Goal: Task Accomplishment & Management: Complete application form

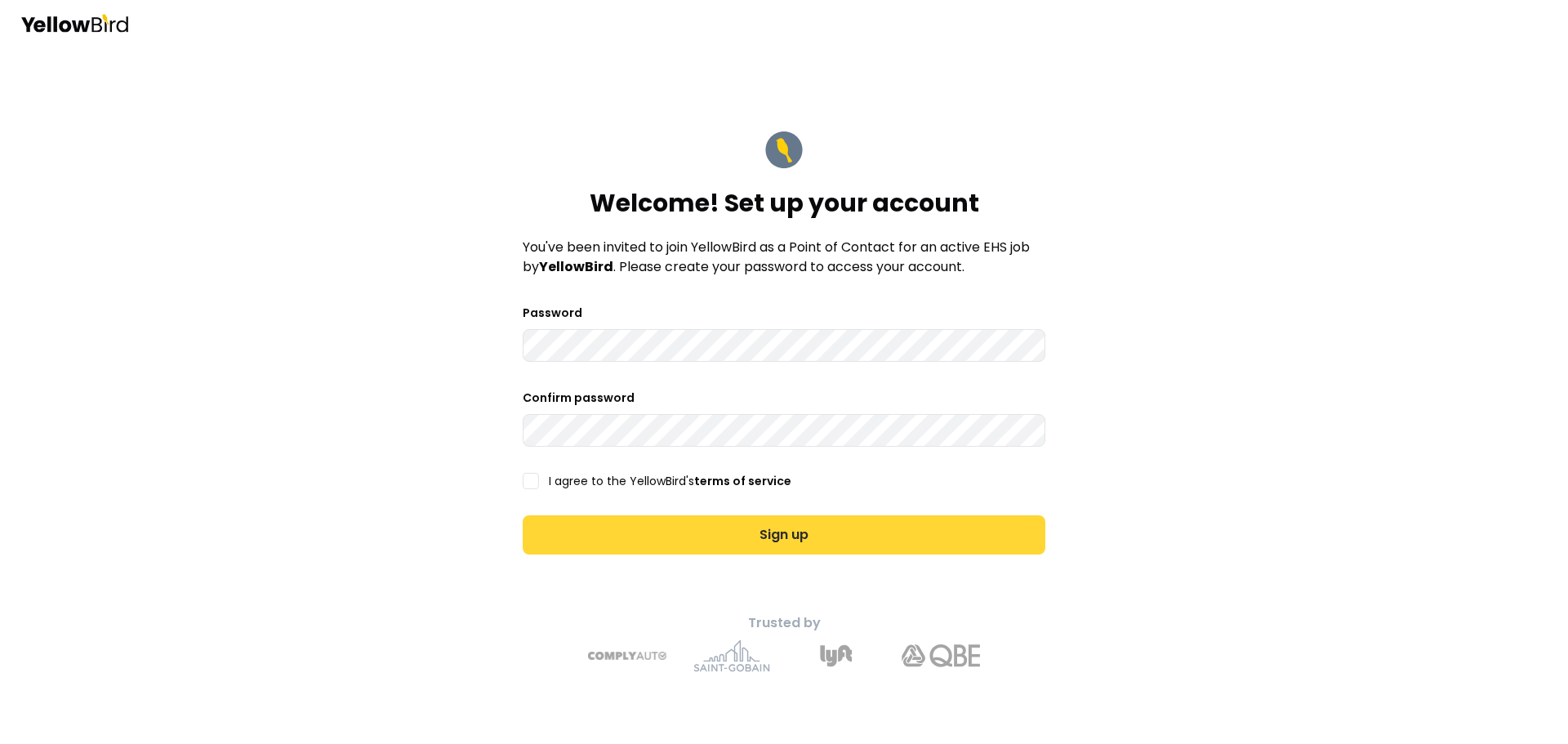
click at [777, 530] on button "Sign up" at bounding box center [784, 535] width 523 height 39
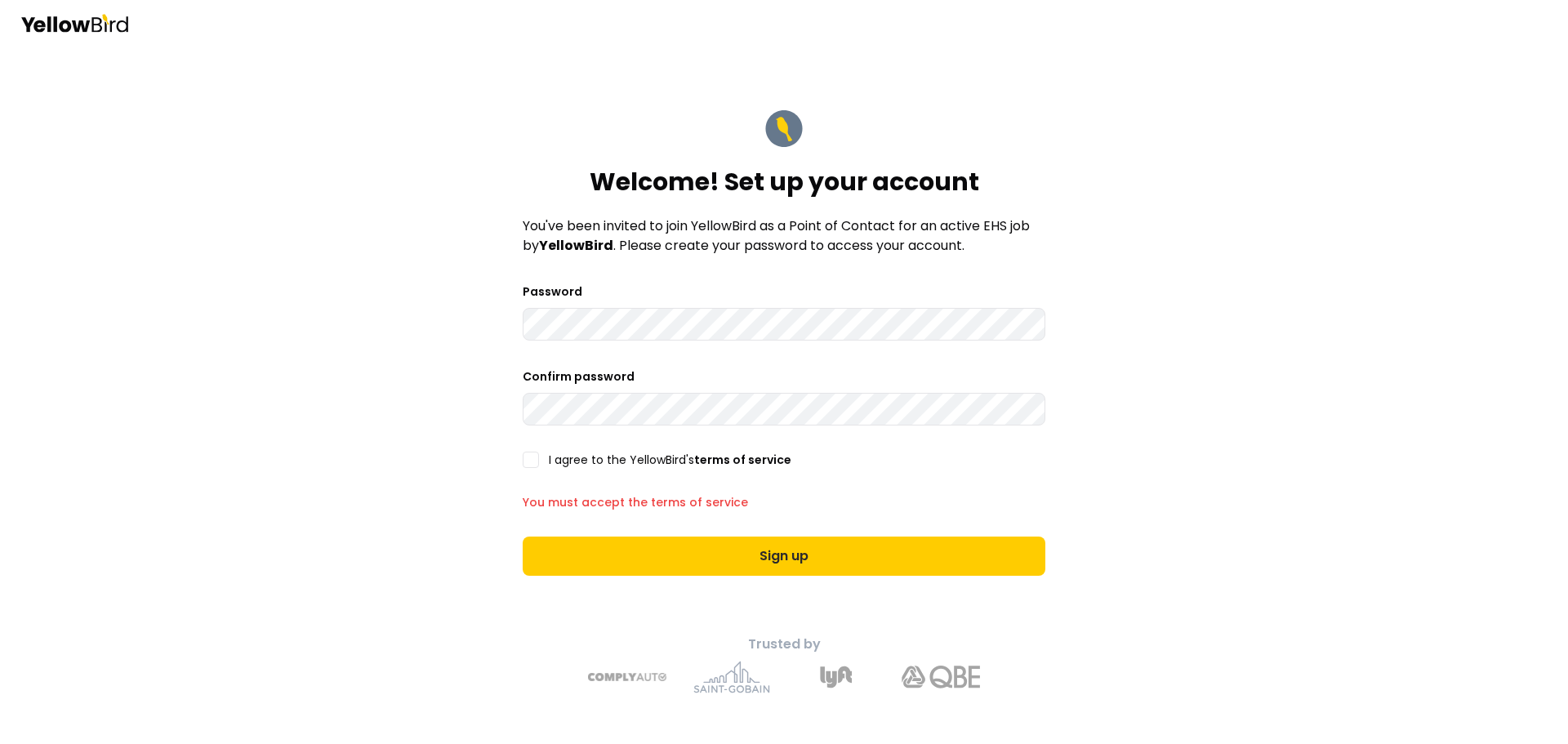
click at [532, 462] on button "I agree to the YellowBird's terms of service" at bounding box center [530, 459] width 17 height 17
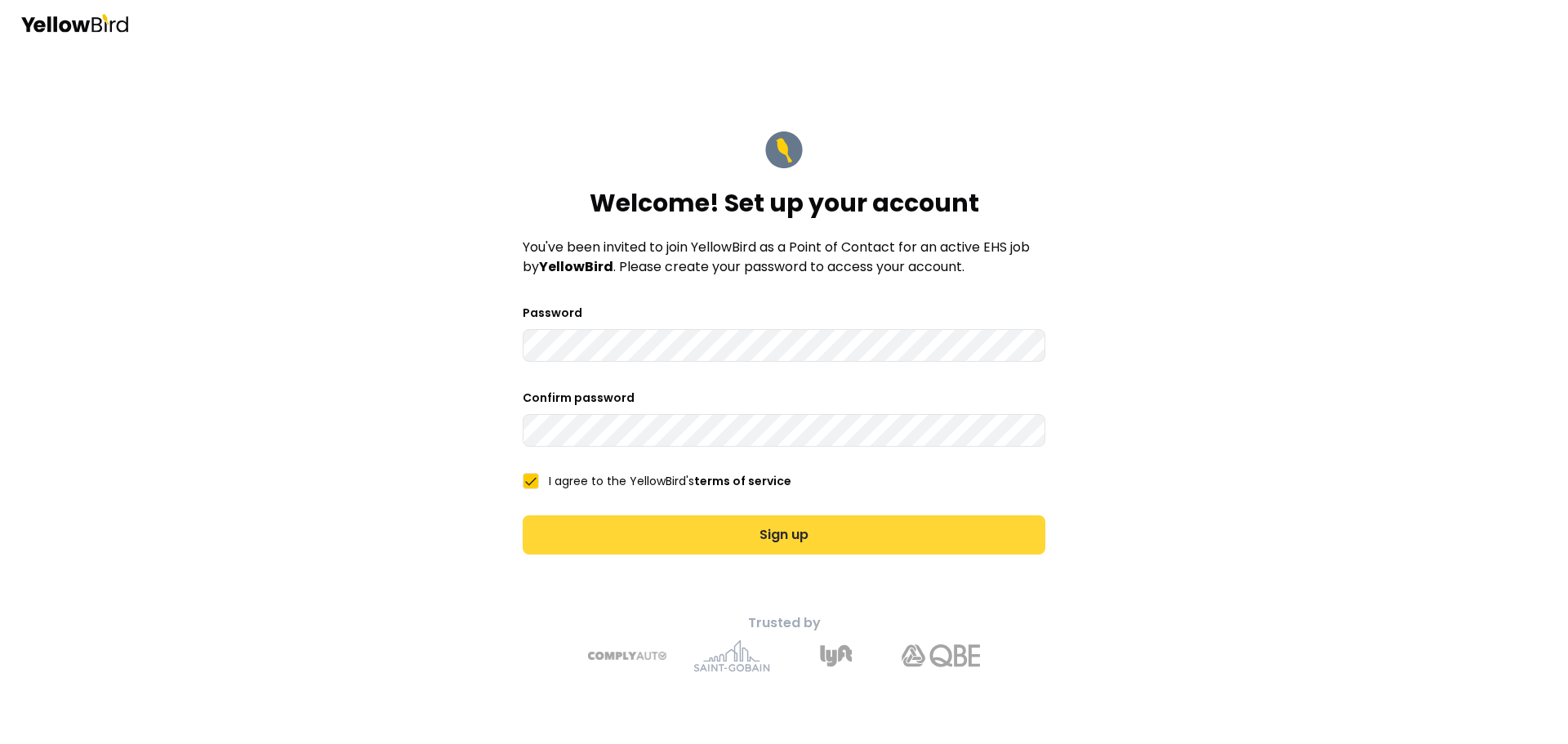
click at [759, 539] on button "Sign up" at bounding box center [784, 535] width 523 height 39
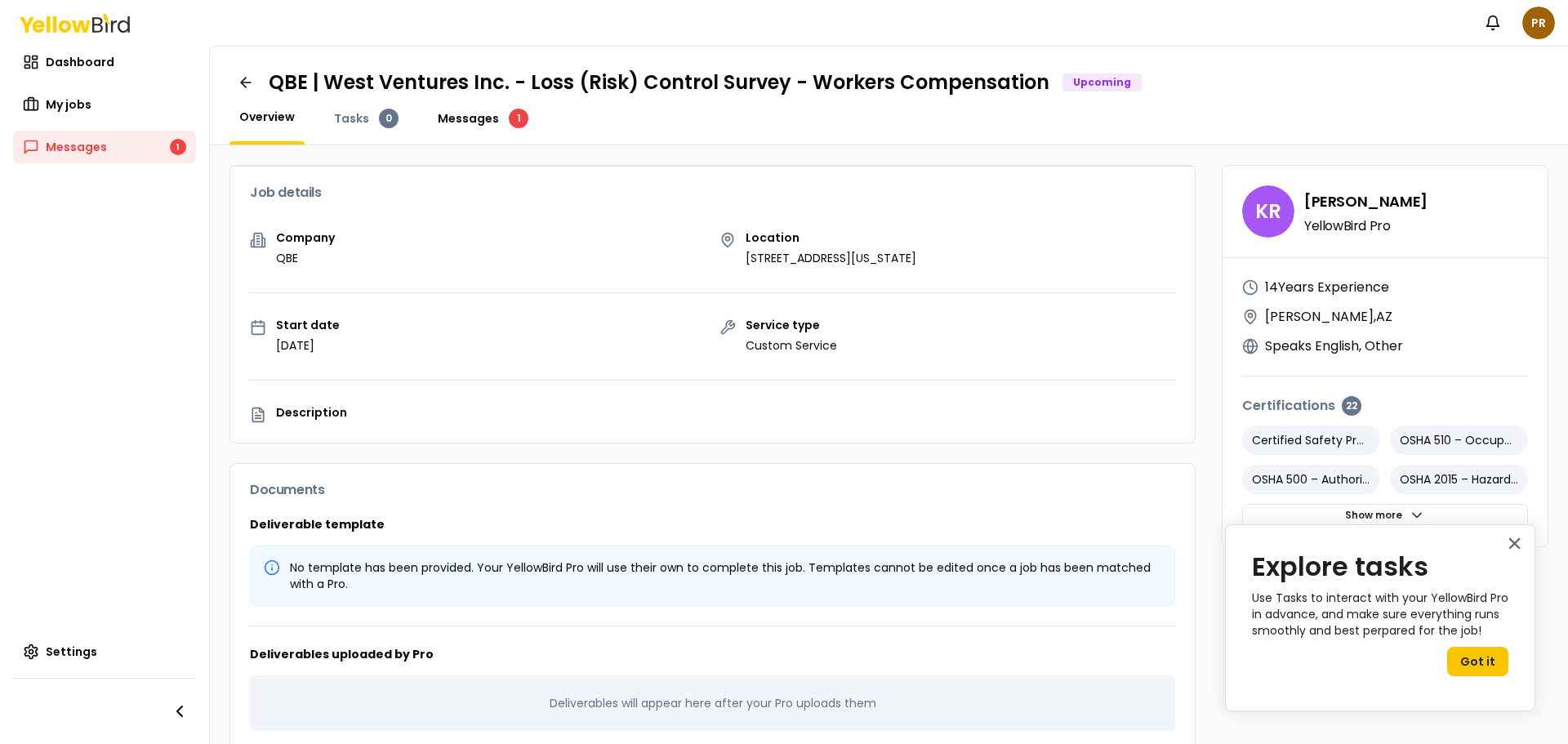
click at [470, 119] on span "Messages" at bounding box center [468, 118] width 61 height 17
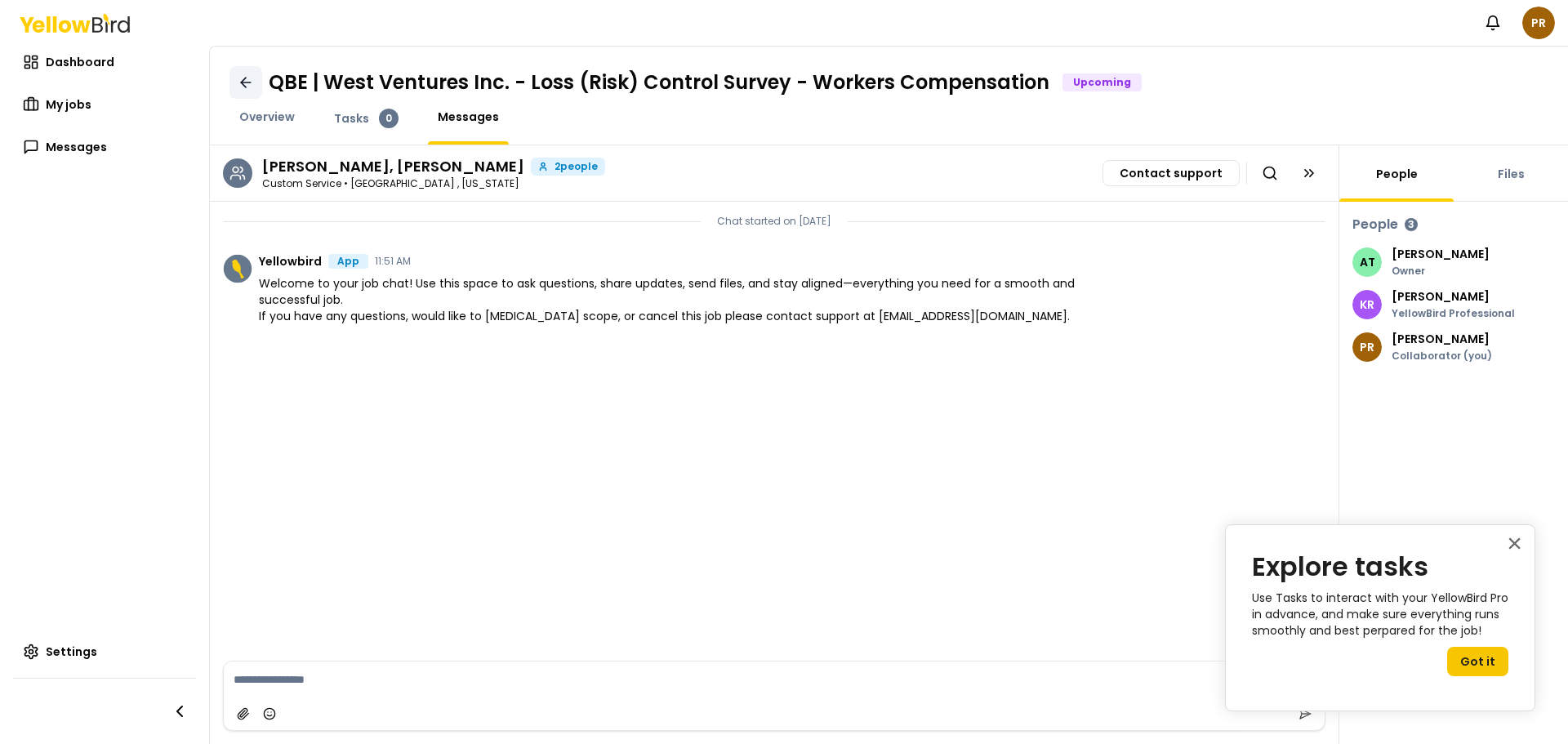
click at [244, 78] on icon at bounding box center [245, 82] width 17 height 17
